Goal: Information Seeking & Learning: Check status

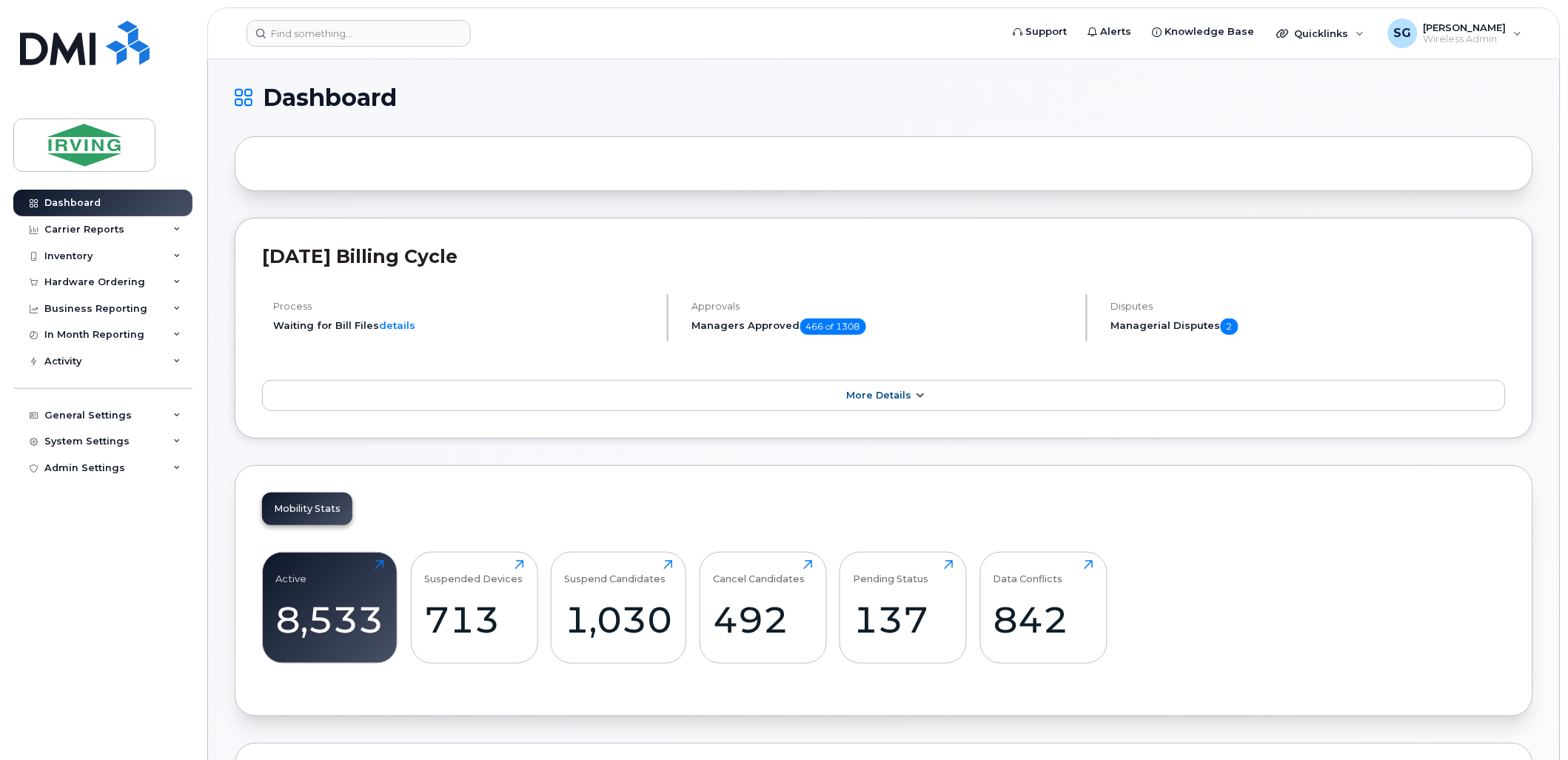
click at [891, 387] on link "More Details" at bounding box center [883, 396] width 1244 height 31
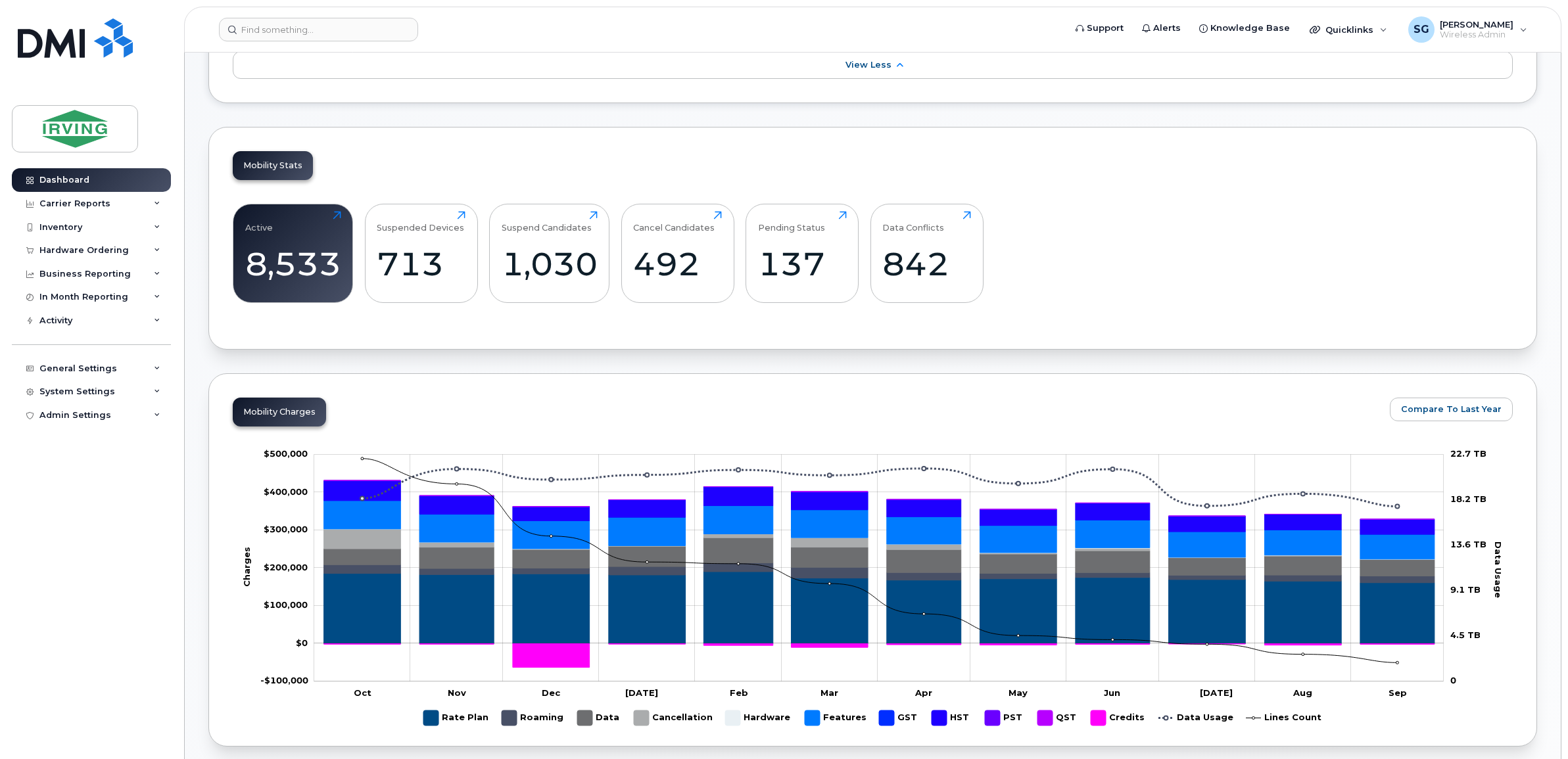
scroll to position [255, 0]
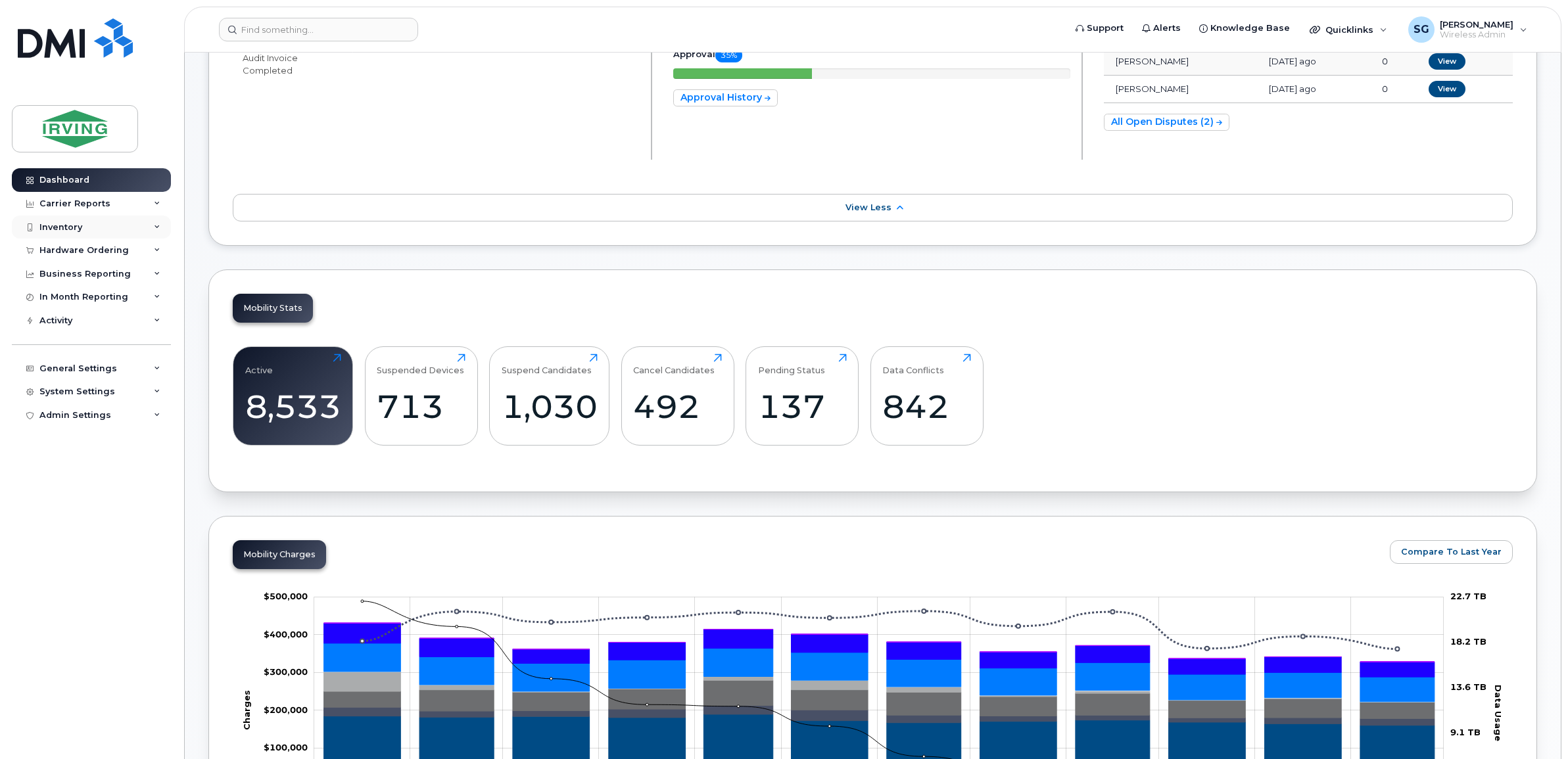
click at [158, 228] on icon at bounding box center [157, 228] width 7 height 7
click at [155, 204] on icon at bounding box center [157, 204] width 7 height 7
